Goal: Find specific page/section: Find specific page/section

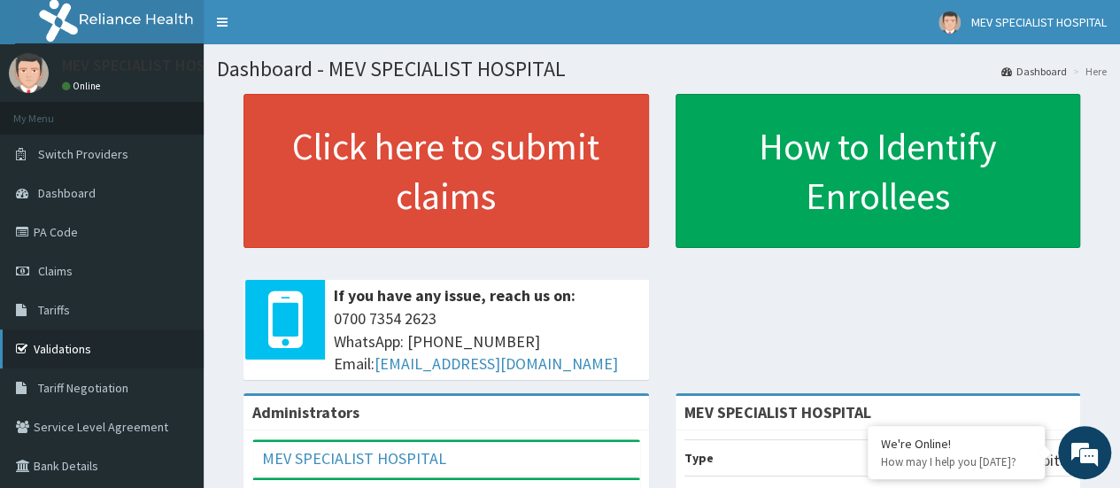
click at [89, 355] on link "Validations" at bounding box center [102, 348] width 204 height 39
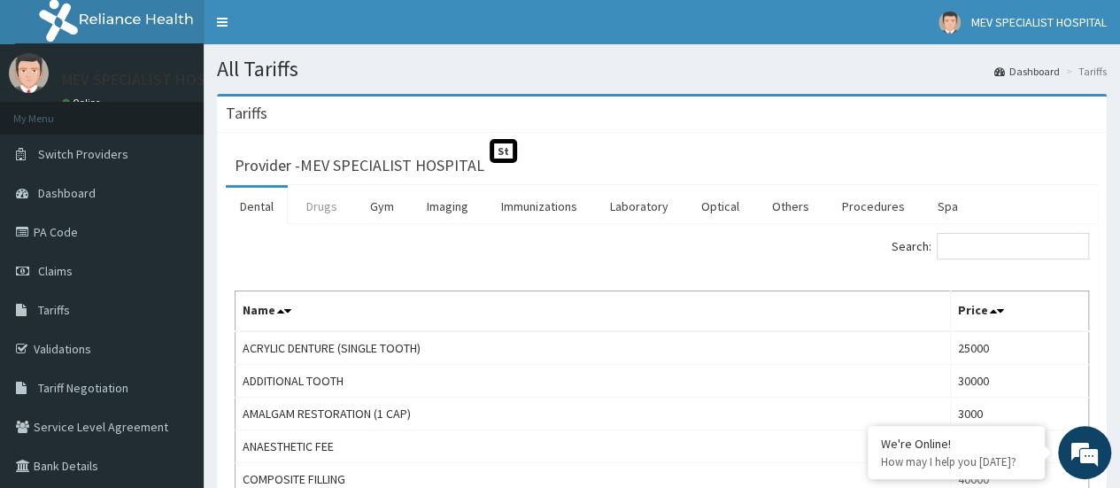
click at [312, 208] on link "Drugs" at bounding box center [321, 206] width 59 height 37
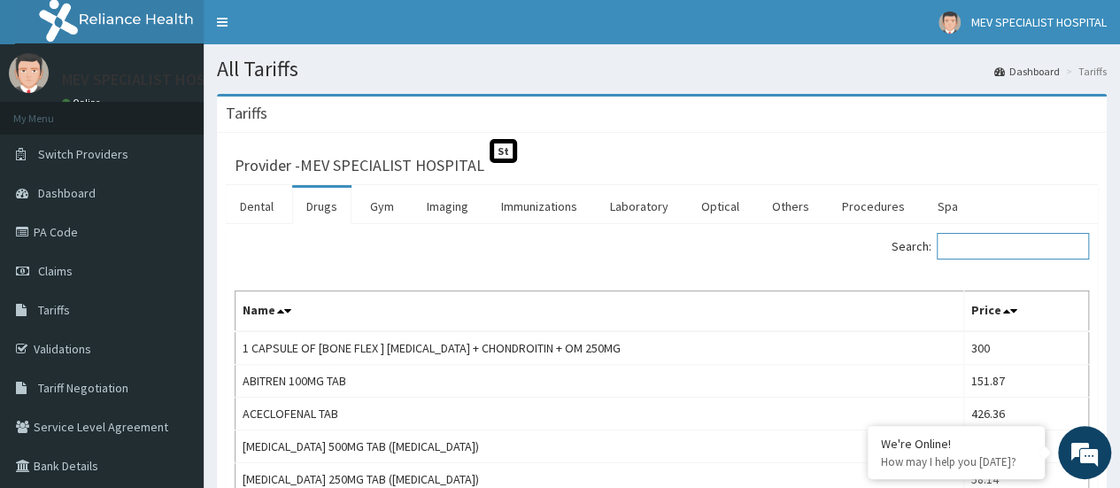
click at [986, 251] on input "Search:" at bounding box center [1013, 246] width 152 height 27
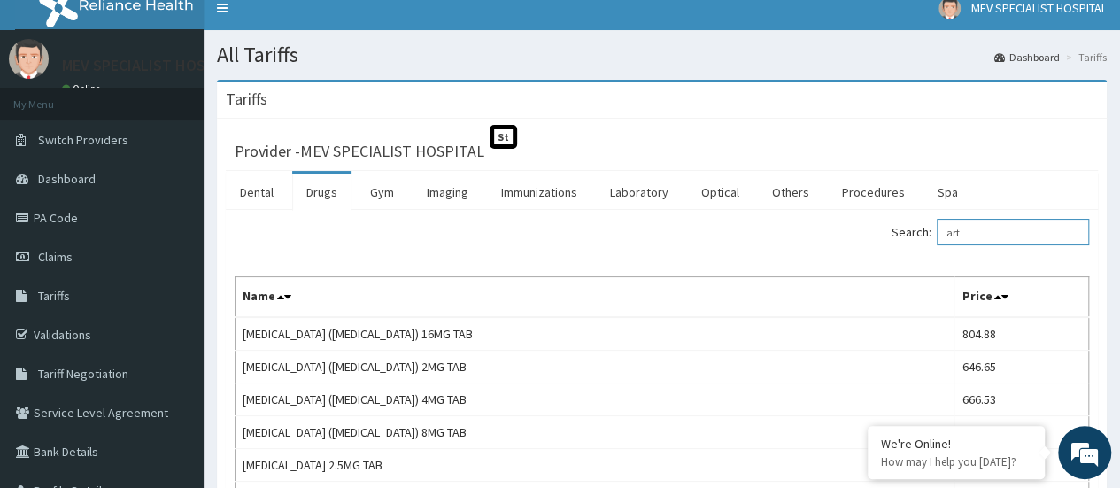
scroll to position [11, 0]
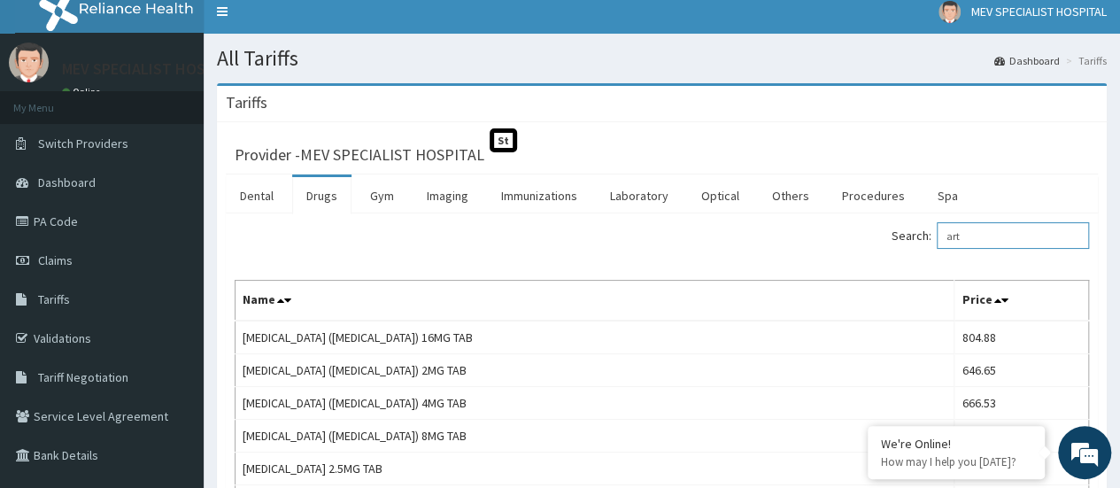
click at [992, 235] on input "art" at bounding box center [1013, 235] width 152 height 27
type input "a"
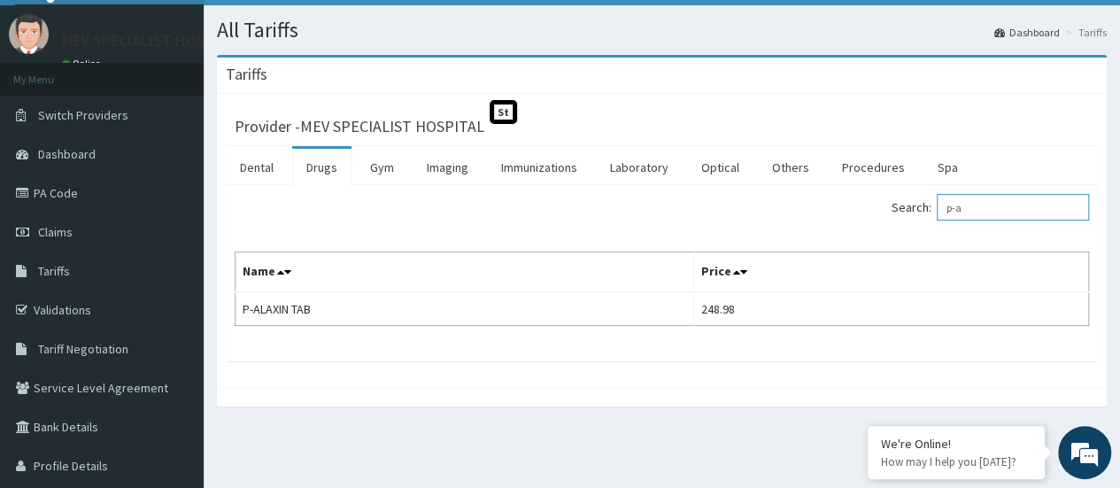
scroll to position [38, 0]
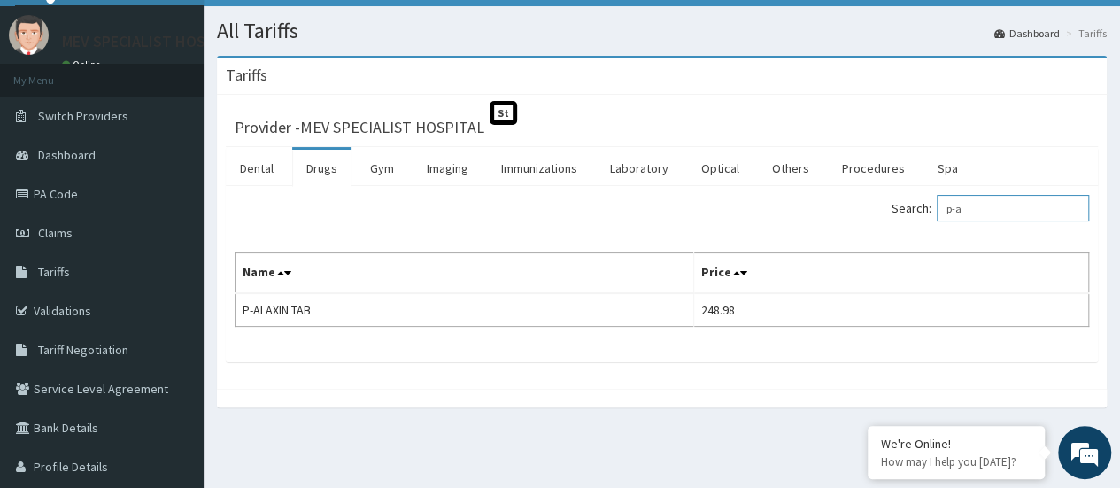
click at [973, 207] on input "p-a" at bounding box center [1013, 208] width 152 height 27
type input "p"
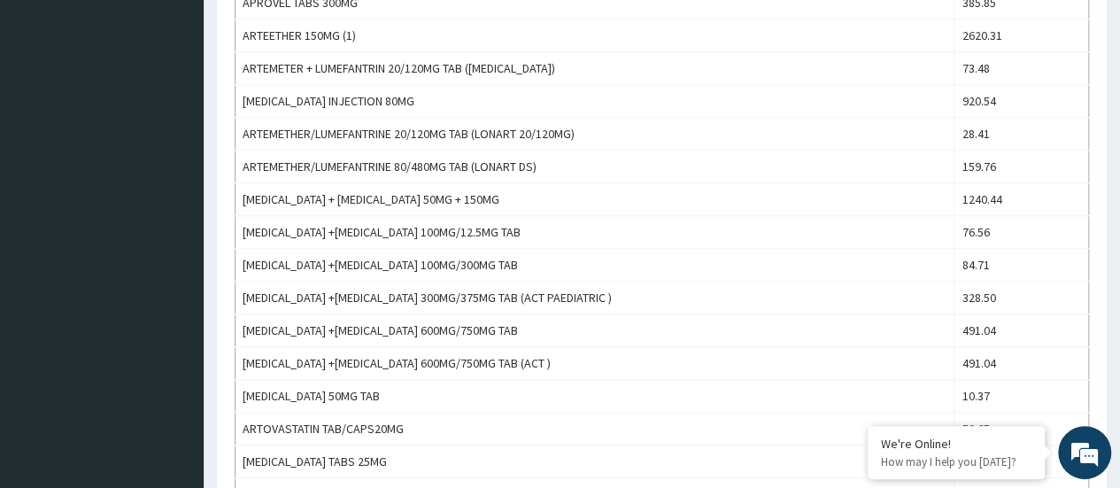
scroll to position [754, 0]
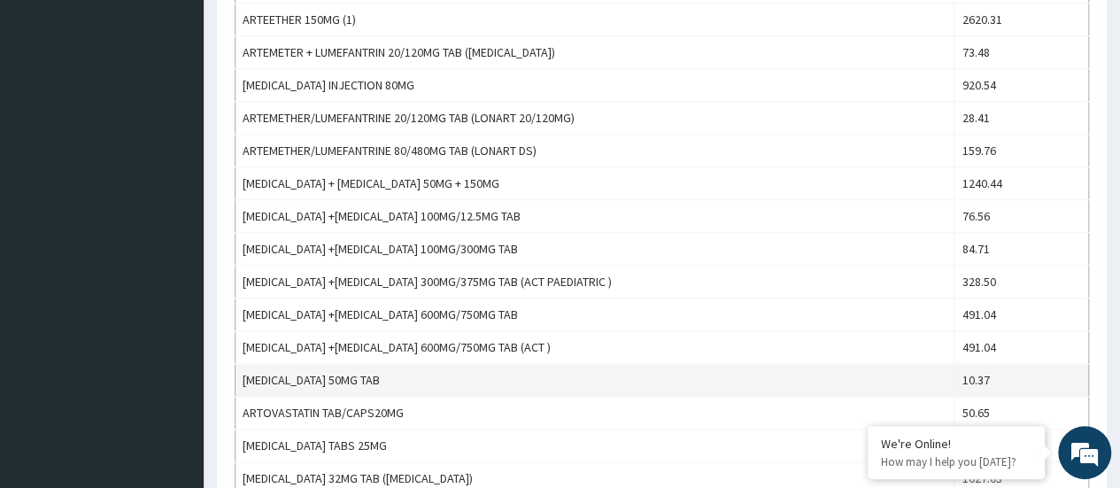
type input "art"
click at [510, 369] on td "[MEDICAL_DATA] 50MG TAB" at bounding box center [594, 380] width 719 height 33
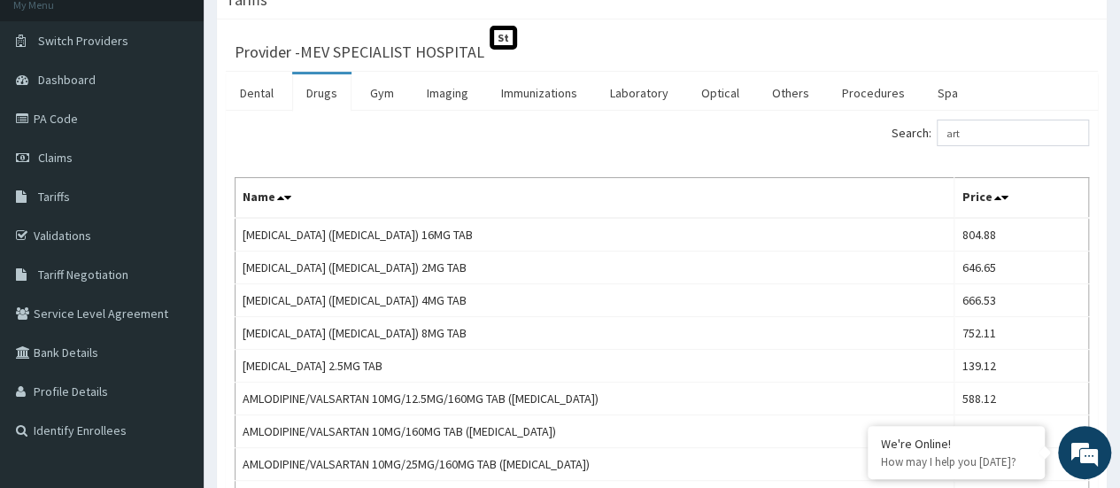
scroll to position [0, 0]
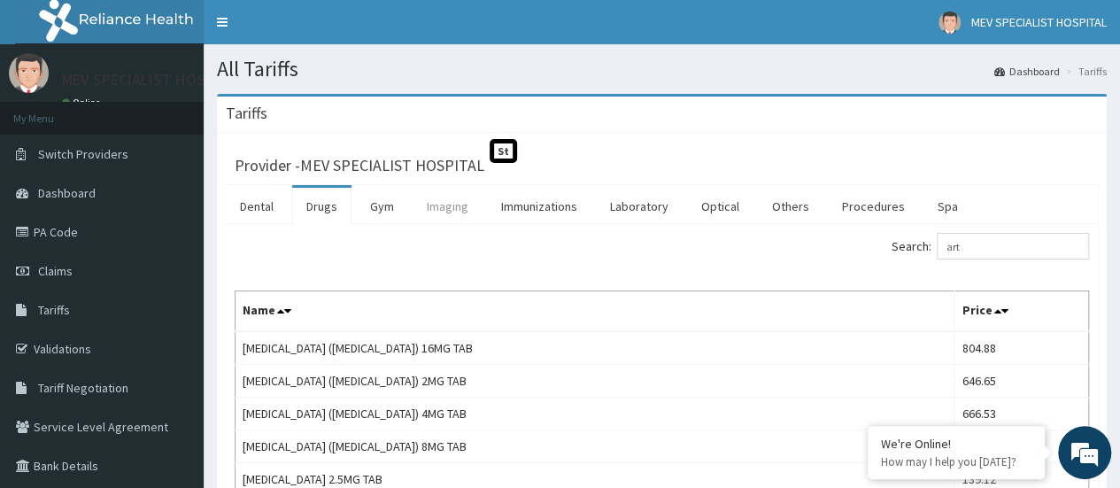
click at [453, 201] on link "Imaging" at bounding box center [448, 206] width 70 height 37
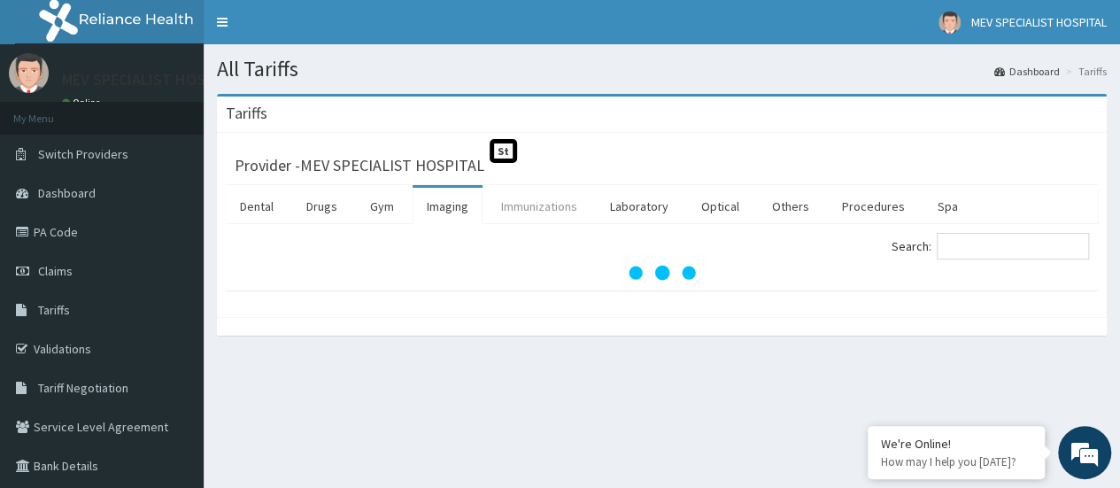
click at [544, 220] on link "Immunizations" at bounding box center [539, 206] width 104 height 37
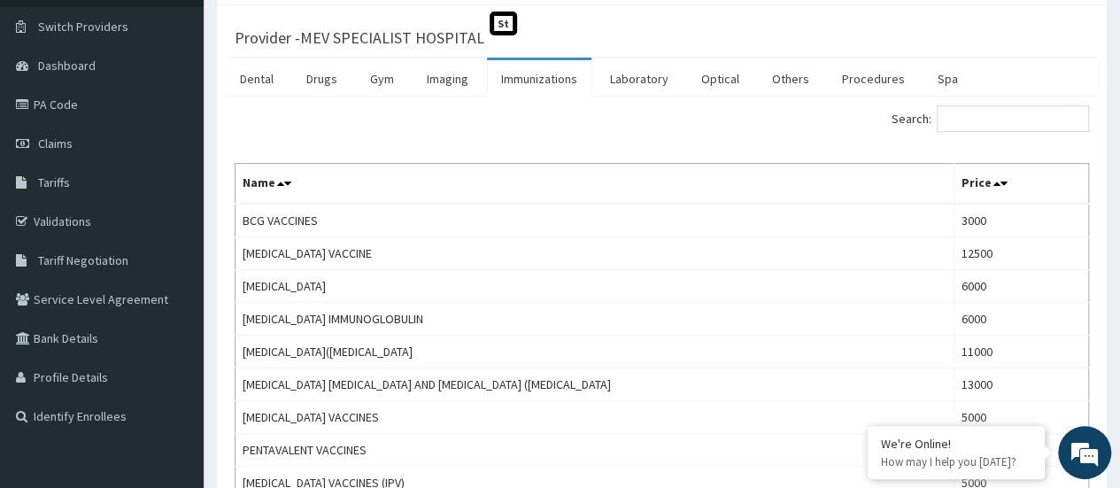
scroll to position [127, 0]
click at [637, 86] on link "Laboratory" at bounding box center [639, 78] width 87 height 37
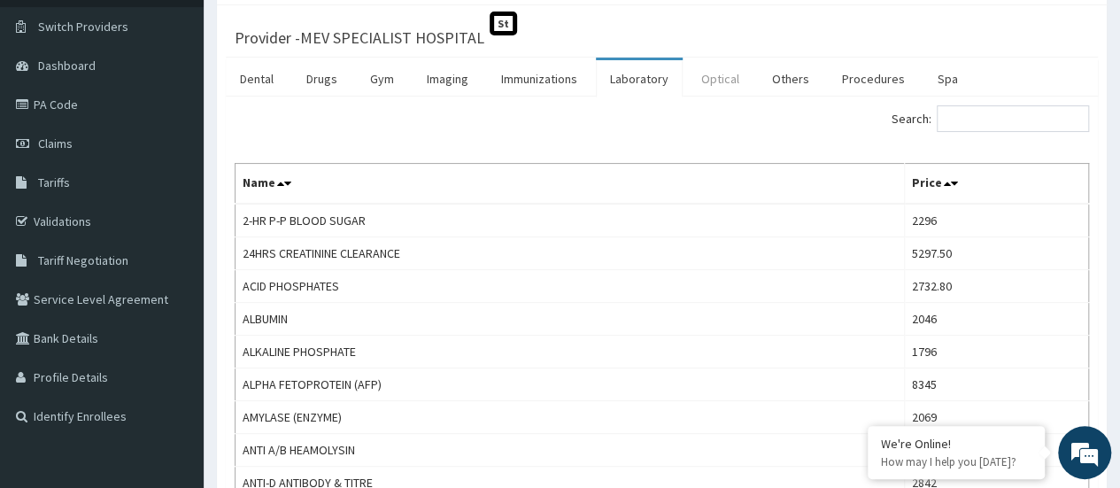
click at [714, 85] on link "Optical" at bounding box center [720, 78] width 66 height 37
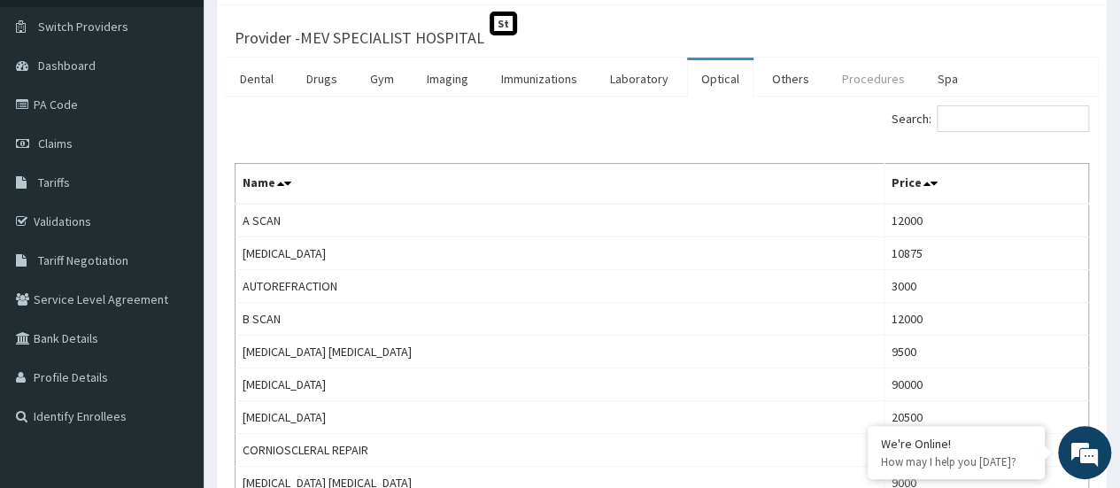
click at [848, 80] on link "Procedures" at bounding box center [873, 78] width 91 height 37
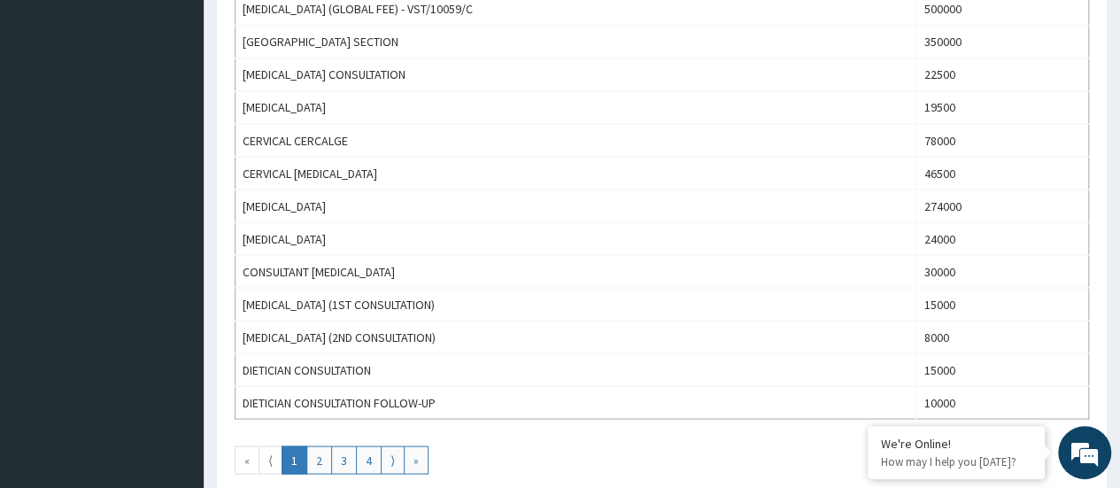
scroll to position [1542, 0]
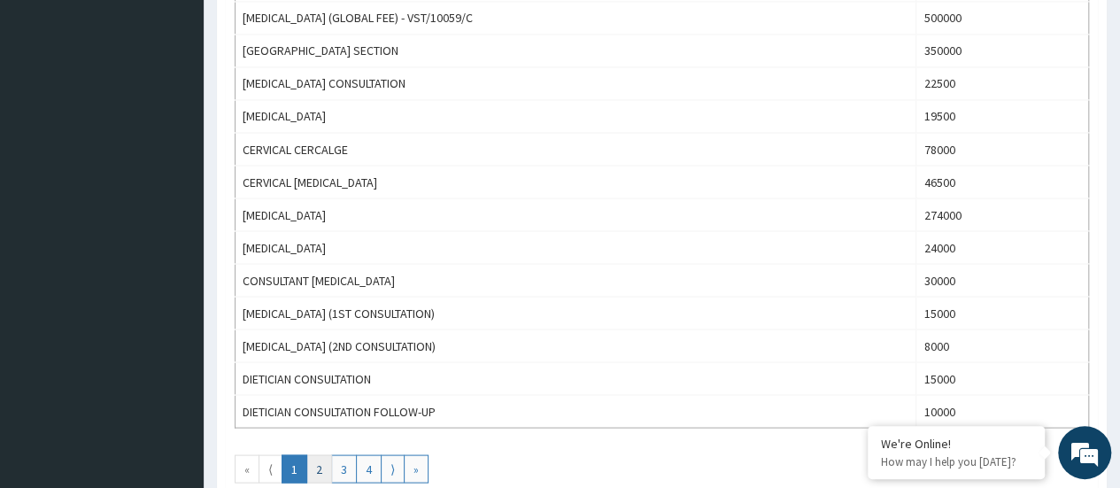
click at [319, 454] on link "2" at bounding box center [319, 468] width 26 height 28
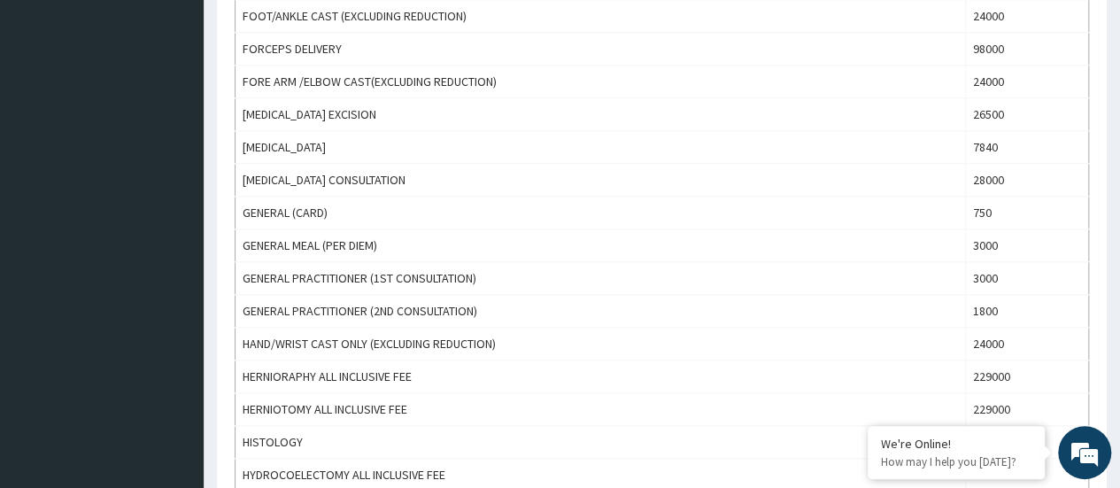
scroll to position [923, 0]
